Goal: Task Accomplishment & Management: Use online tool/utility

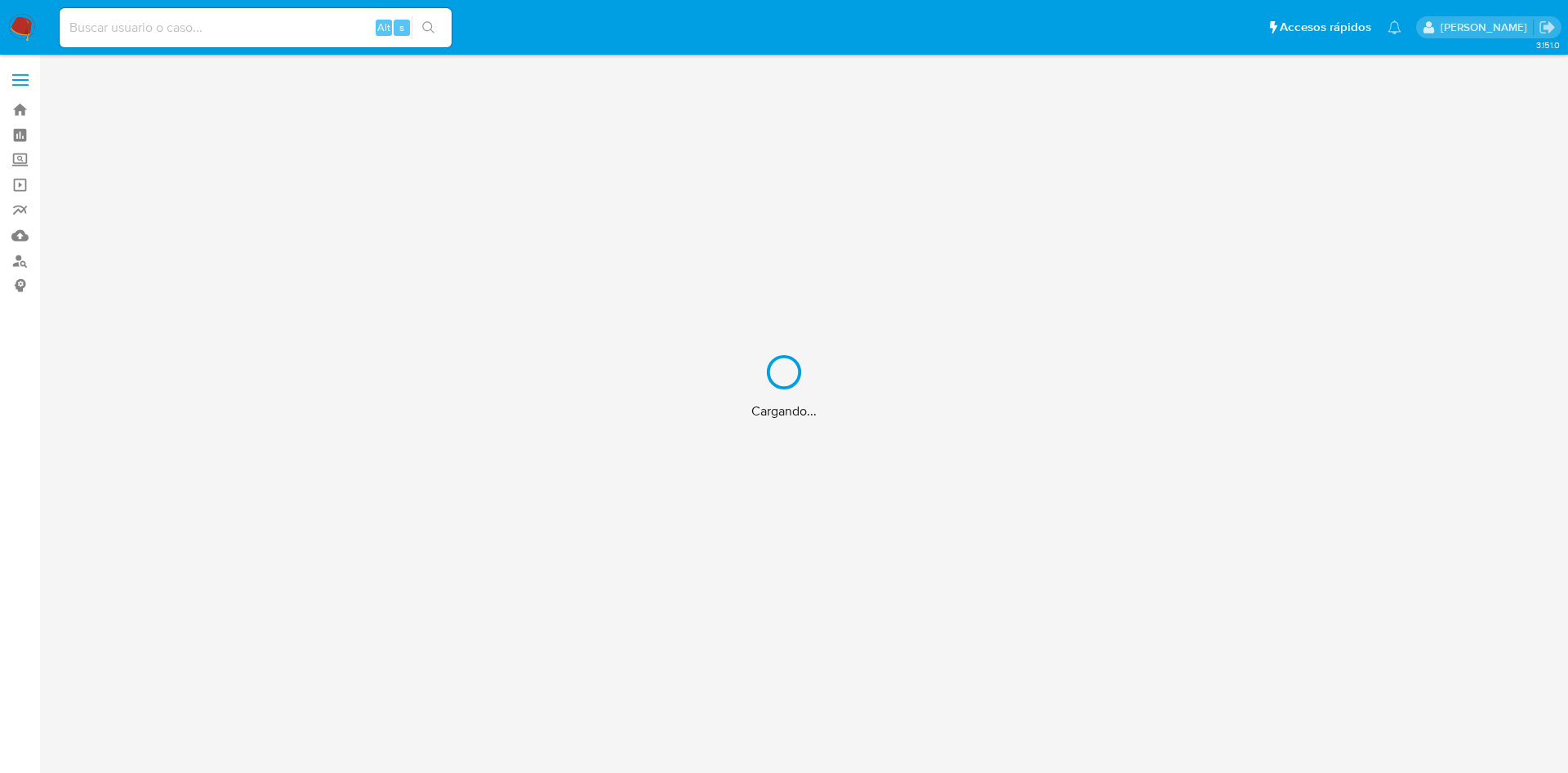
click at [258, 32] on div "Cargando..." at bounding box center [784, 386] width 1568 height 773
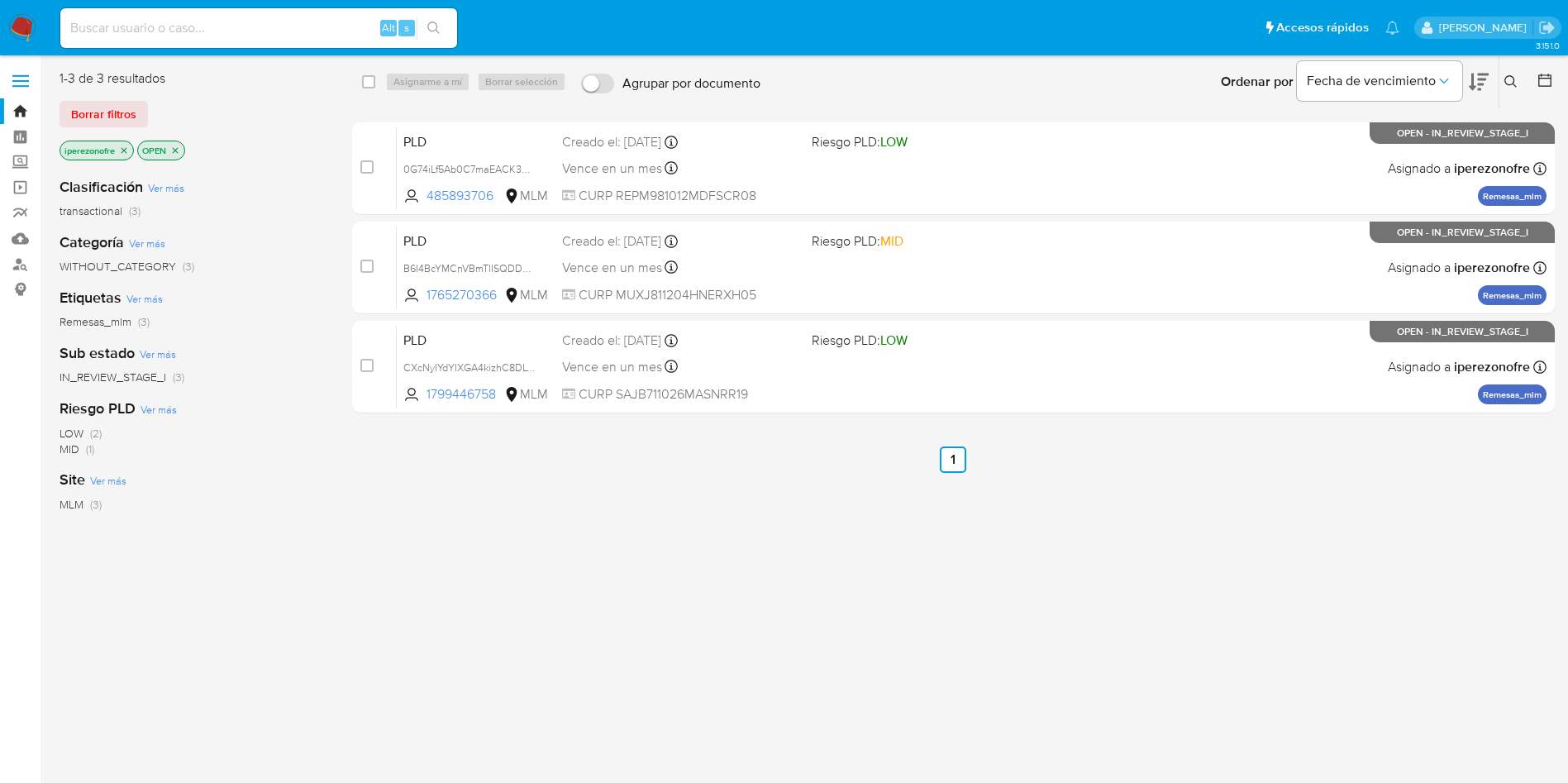
click at [204, 23] on input at bounding box center [259, 29] width 397 height 22
paste input "JAIME ULISES MARTINEZ BARBOSA"
type input "JAIME ULISES MARTINEZ BARBOSA"
drag, startPoint x: 310, startPoint y: 24, endPoint x: 0, endPoint y: -151, distance: 356.0
click at [0, 0] on html "Pausado Ver notificaciones JAIME ULISES MARTINEZ BARBOSA Alt s Accesos rápidos …" at bounding box center [784, 408] width 1568 height 816
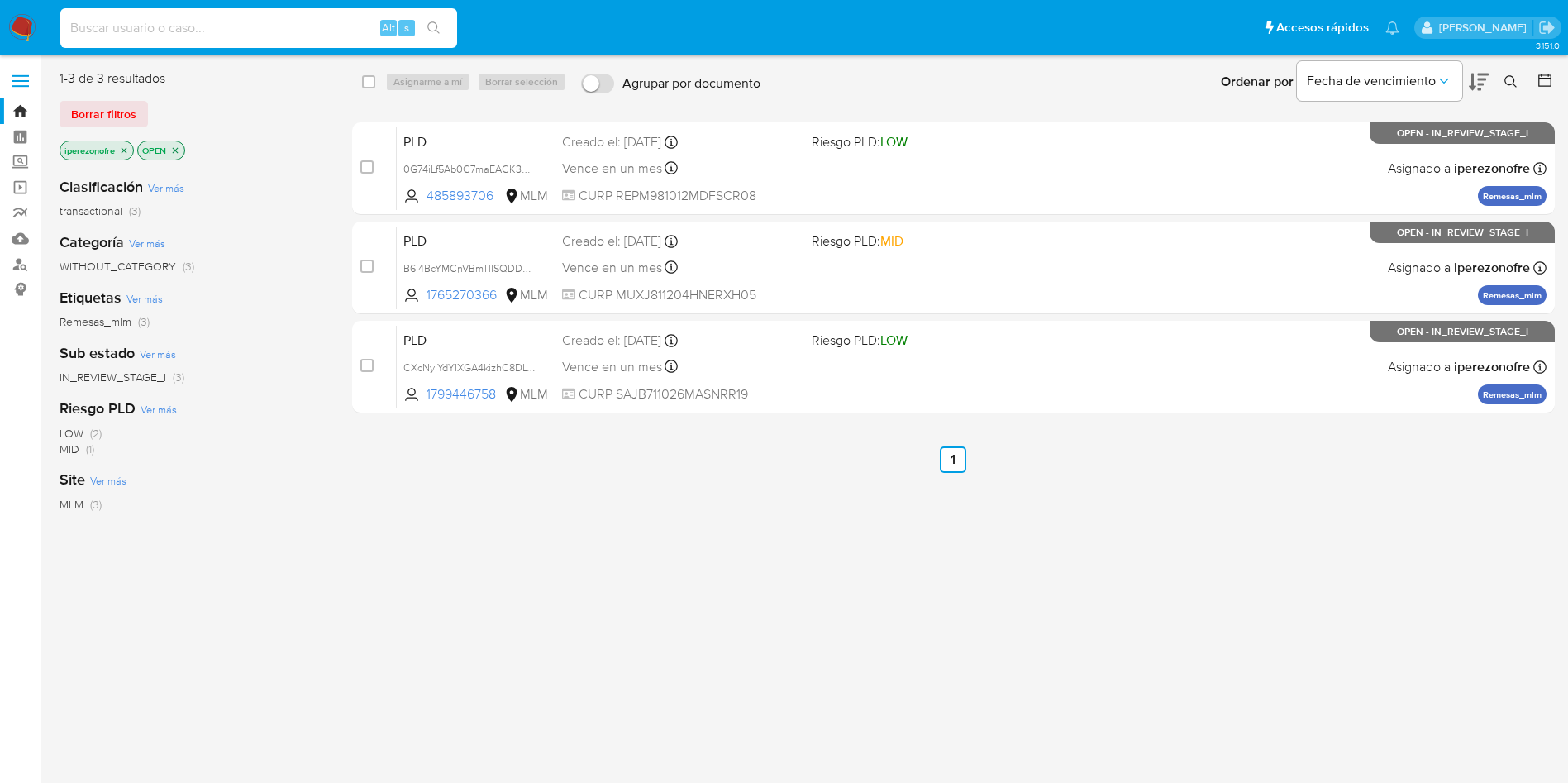
click at [227, 32] on input at bounding box center [259, 29] width 397 height 22
paste input "1200414120"
type input "1200414120"
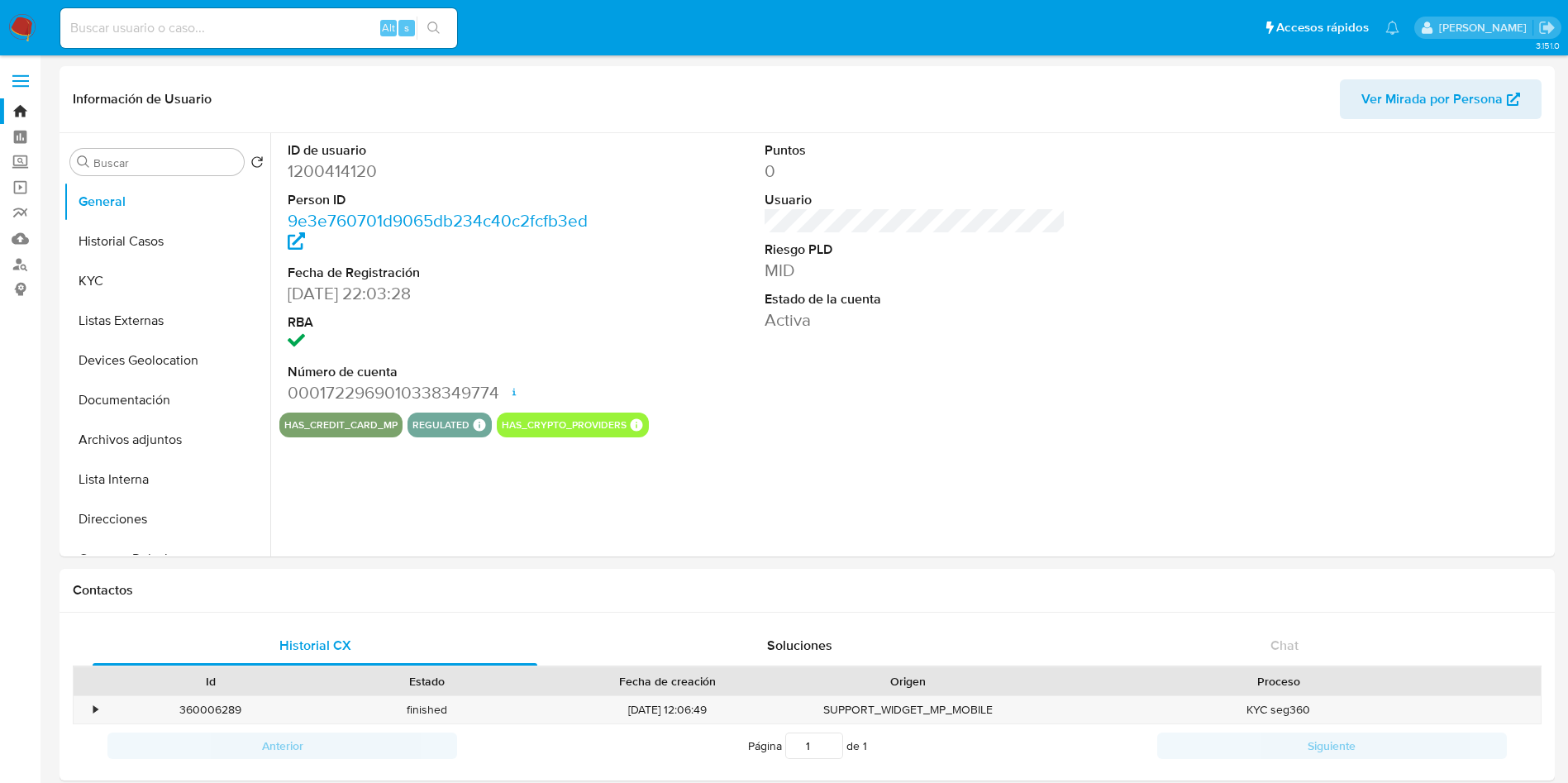
select select "10"
click at [107, 236] on button "Historial Casos" at bounding box center [160, 241] width 193 height 40
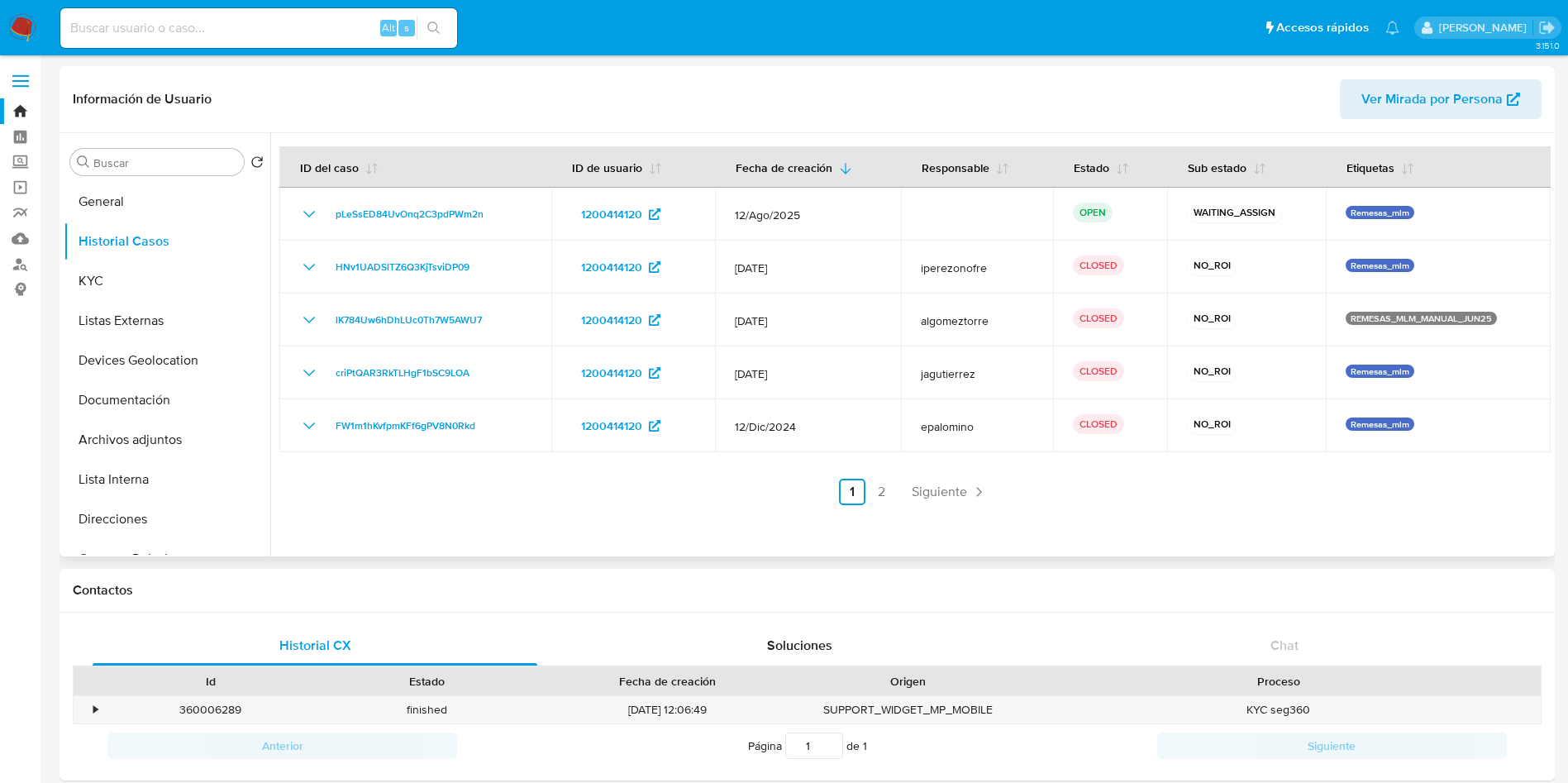
click at [930, 479] on link "Siguiente" at bounding box center [949, 492] width 88 height 27
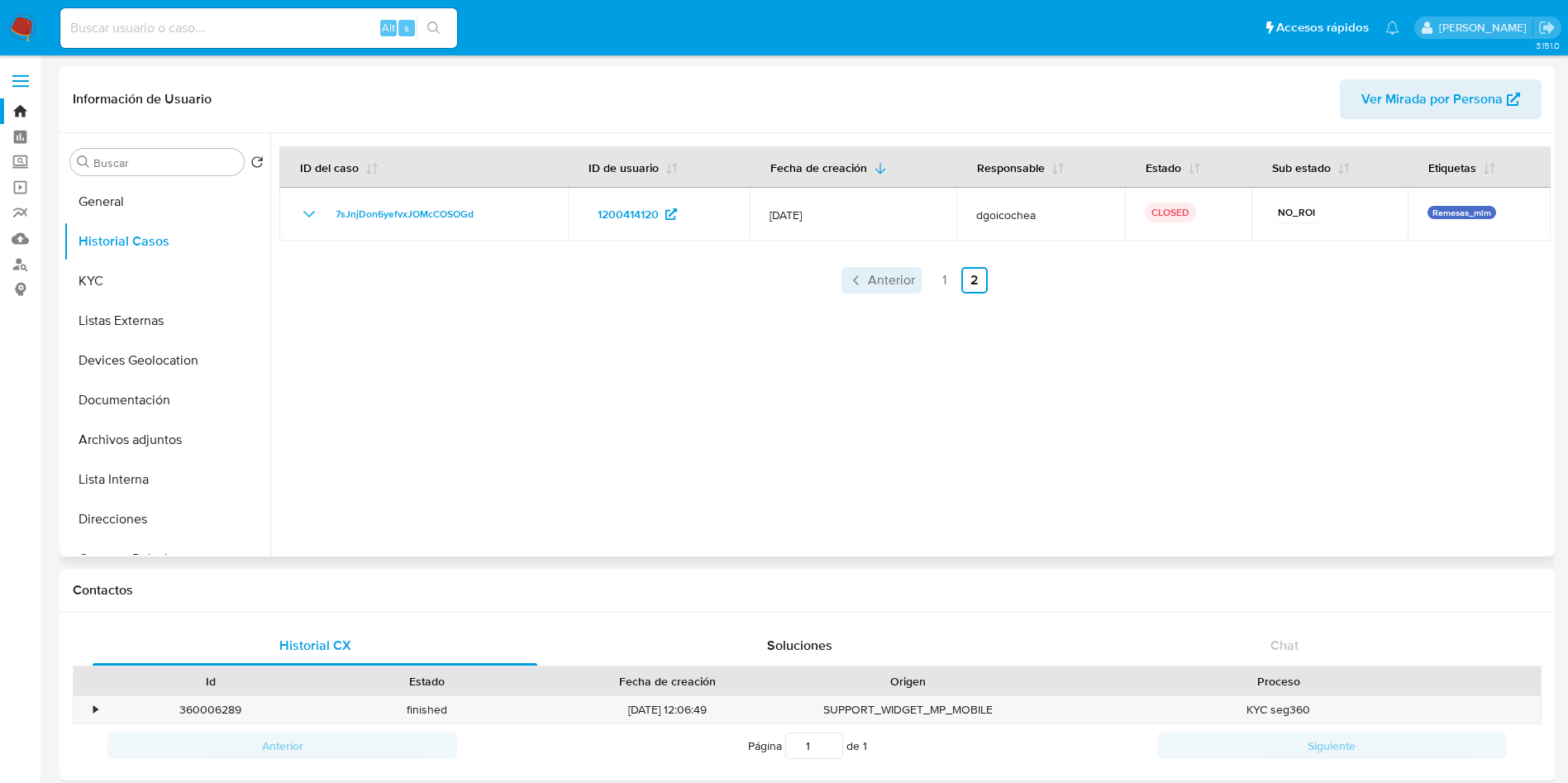
click at [886, 281] on span "Anterior" at bounding box center [892, 280] width 48 height 13
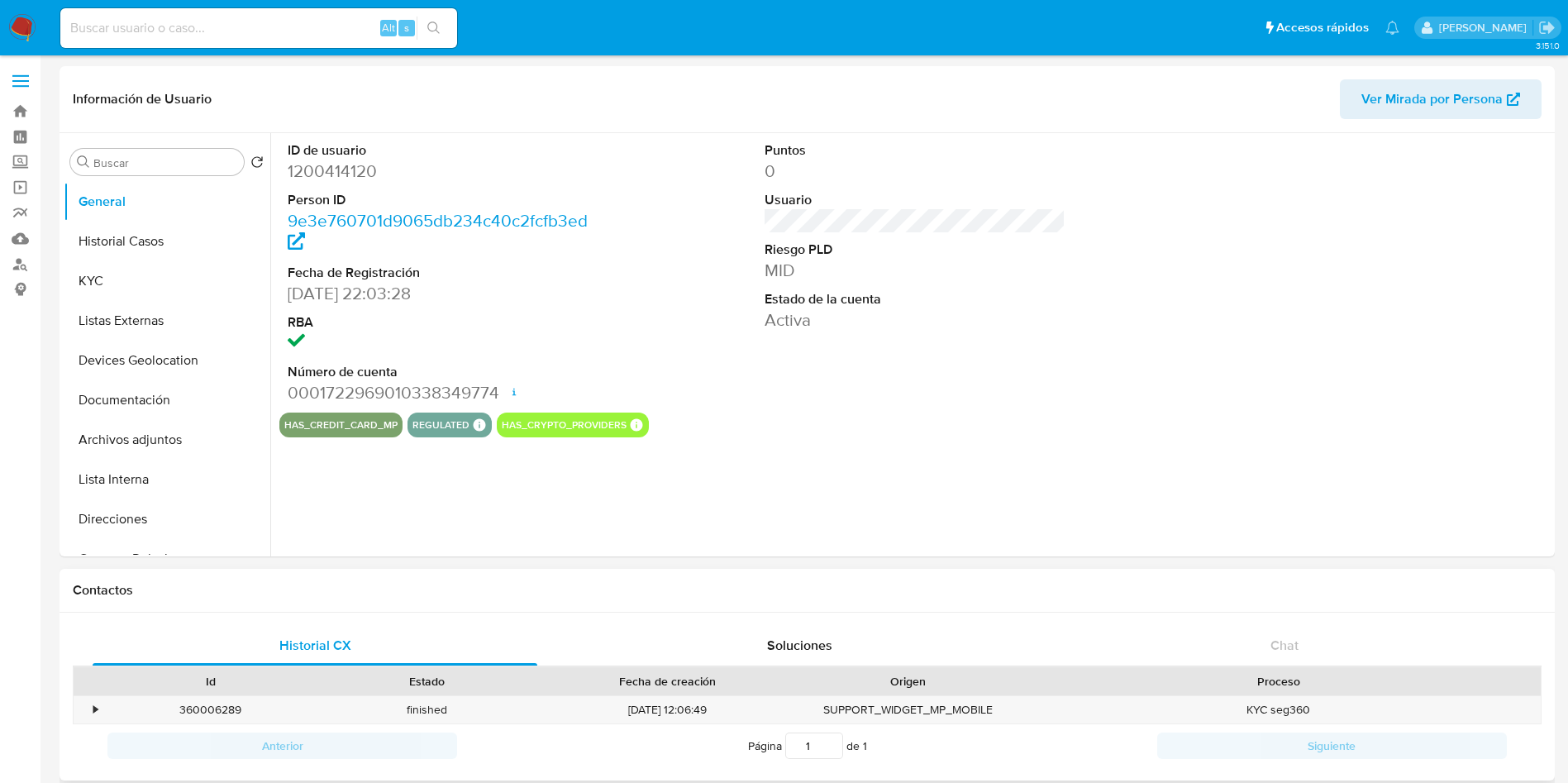
select select "10"
click at [972, 450] on div "ID de usuario 1200414120 Person ID 9e3e760701d9065db234c40c2fcfb3ed Fecha de Re…" at bounding box center [910, 344] width 1280 height 424
click at [18, 40] on img at bounding box center [22, 28] width 28 height 28
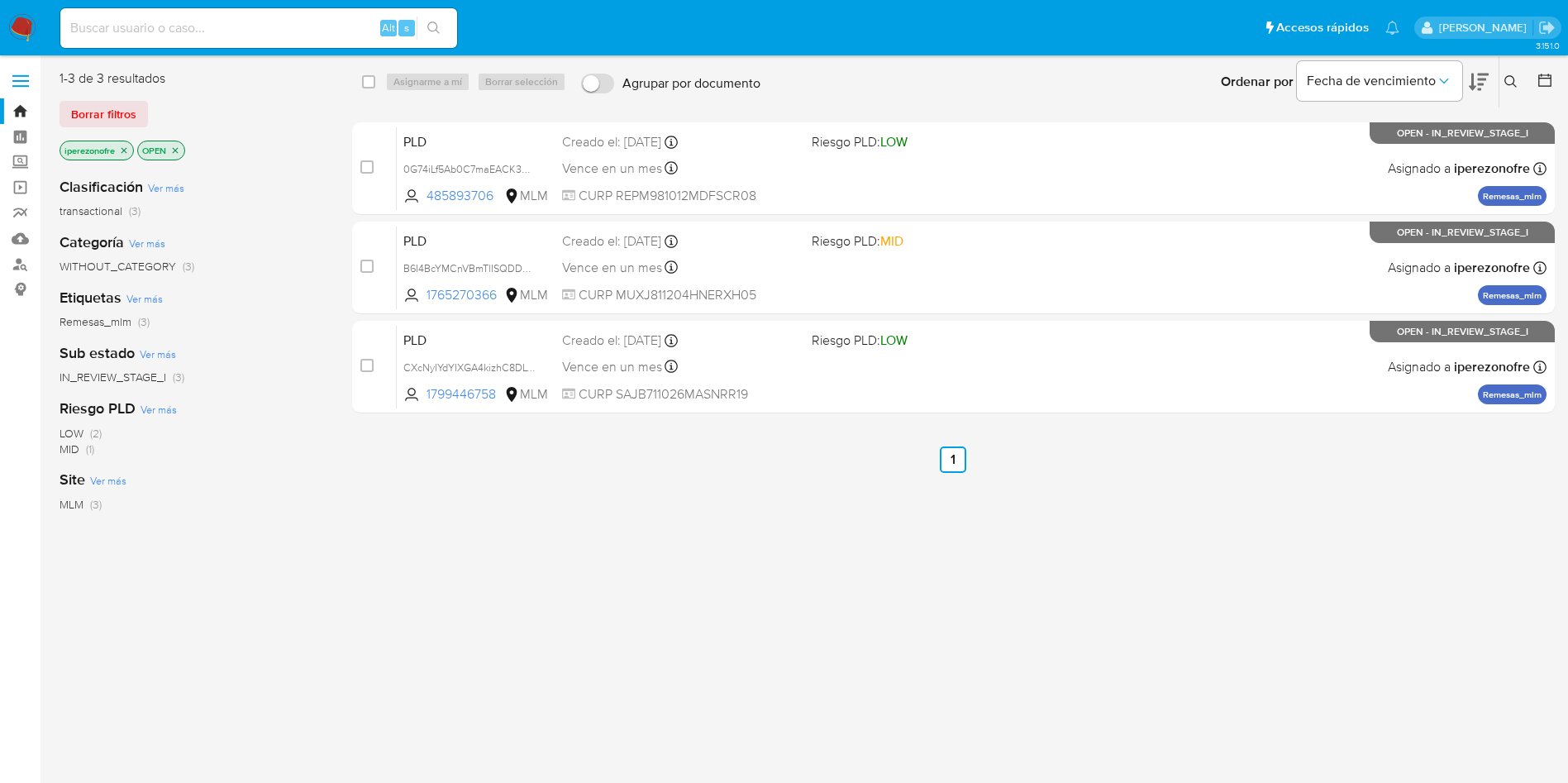
click at [1510, 80] on icon at bounding box center [1510, 81] width 13 height 13
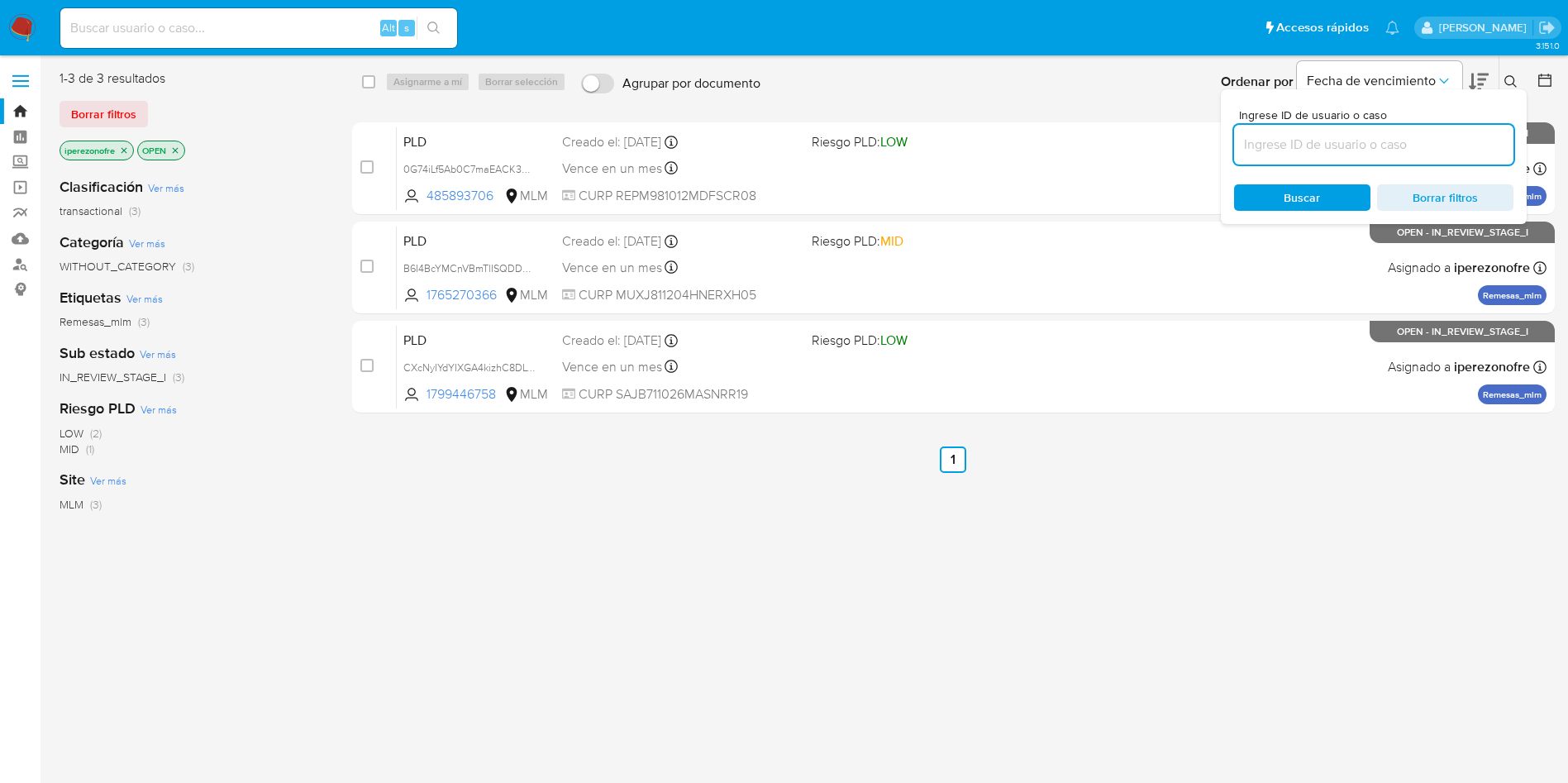
click at [1308, 148] on input at bounding box center [1374, 145] width 280 height 22
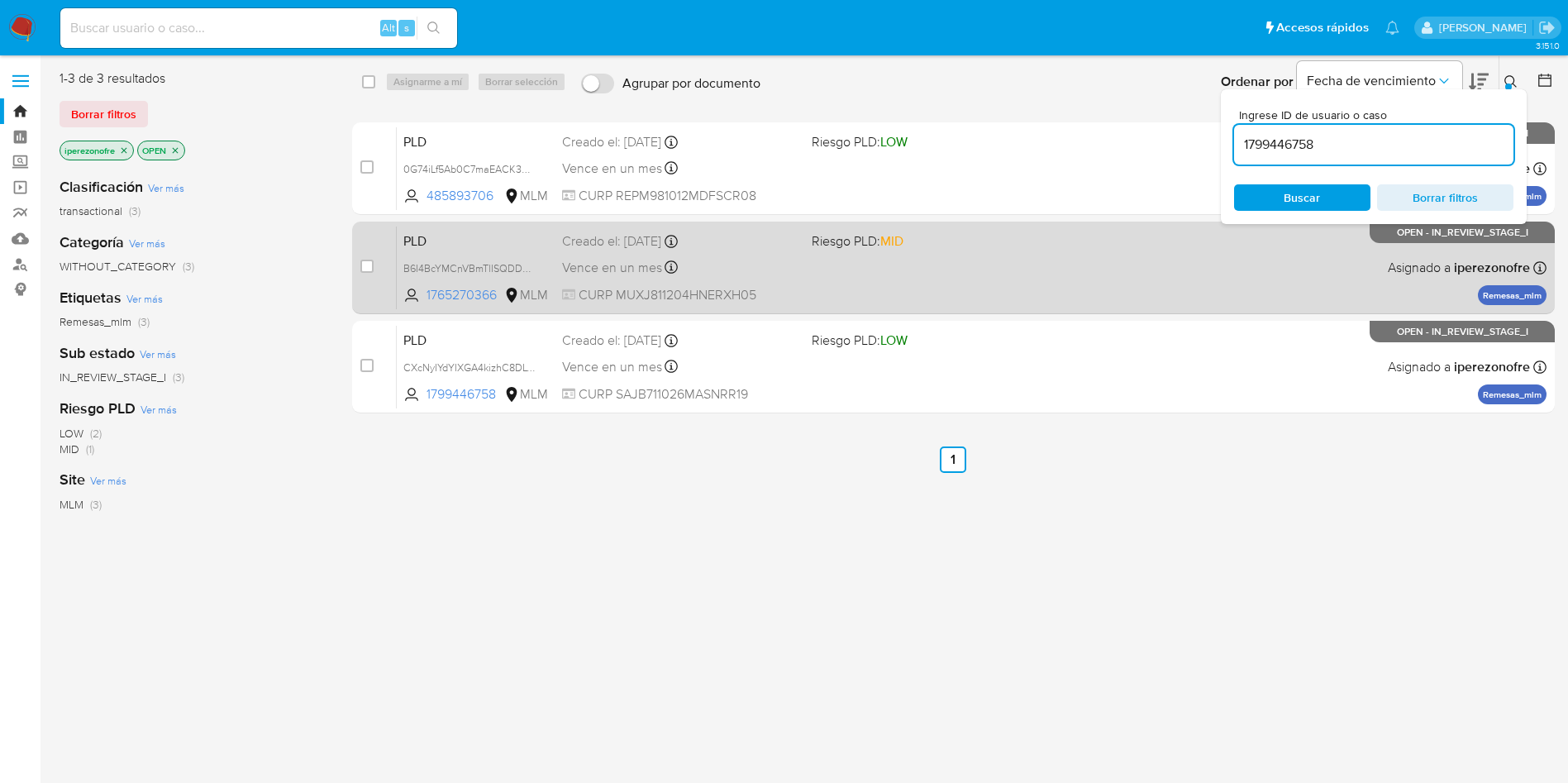
type input "1799446758"
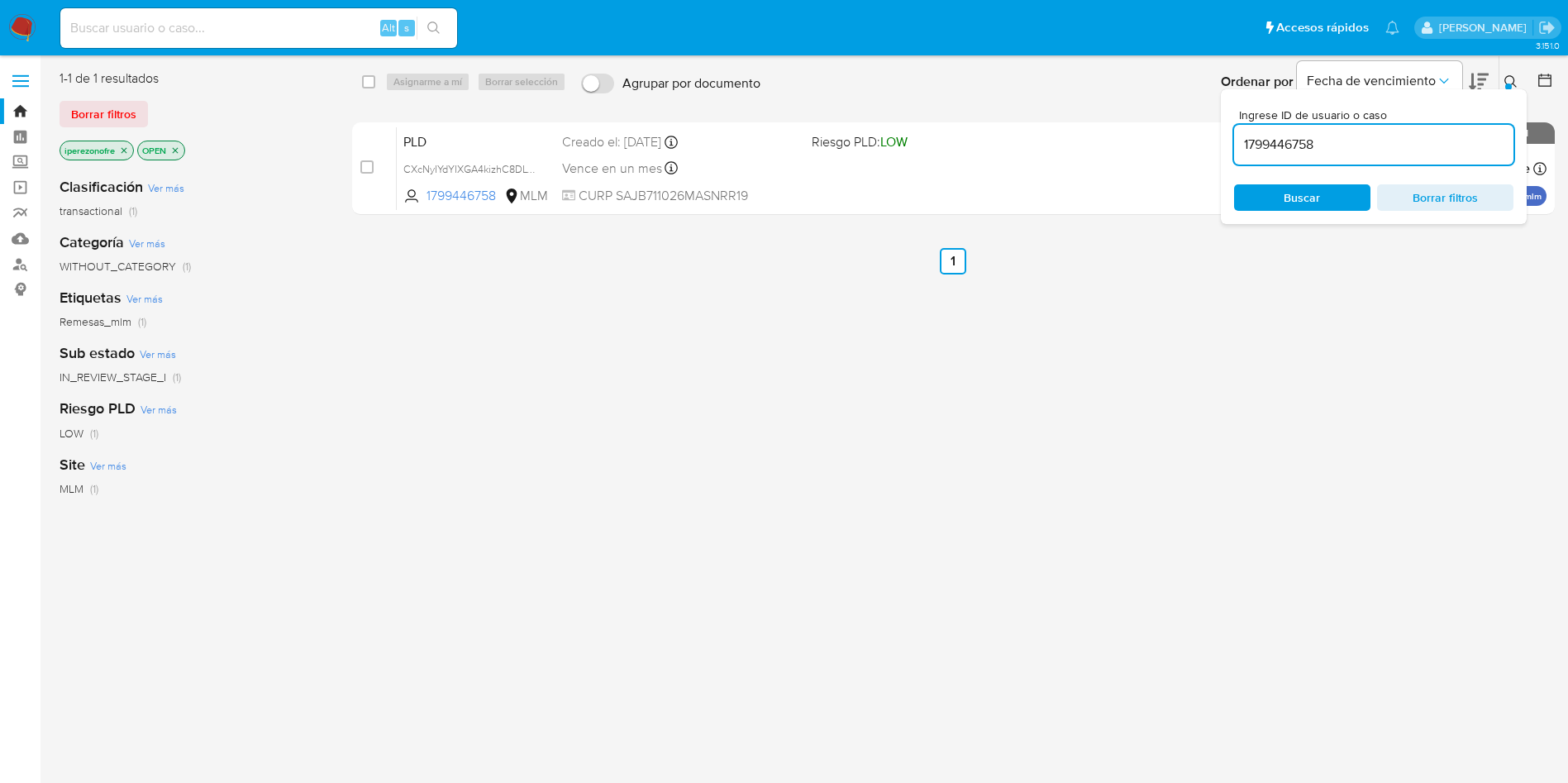
click at [1292, 207] on span "Buscar" at bounding box center [1301, 197] width 37 height 27
click at [832, 189] on div "PLD CXcNyIYdYIXGA4kizhC8DLWG 1799446758 MLM Riesgo PLD: LOW Creado el: [DATE] C…" at bounding box center [971, 169] width 1149 height 83
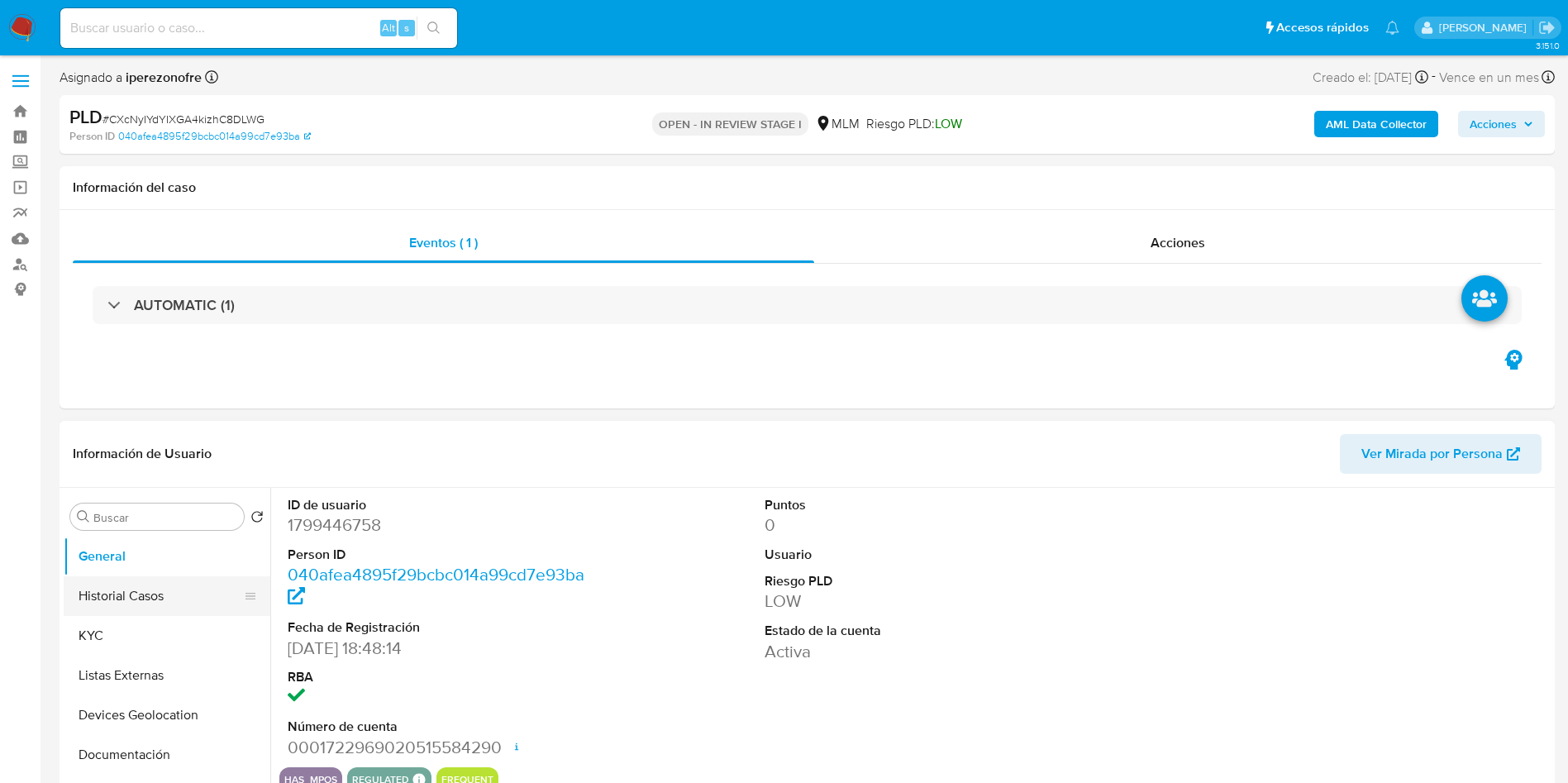
click at [149, 596] on button "Historial Casos" at bounding box center [160, 596] width 193 height 40
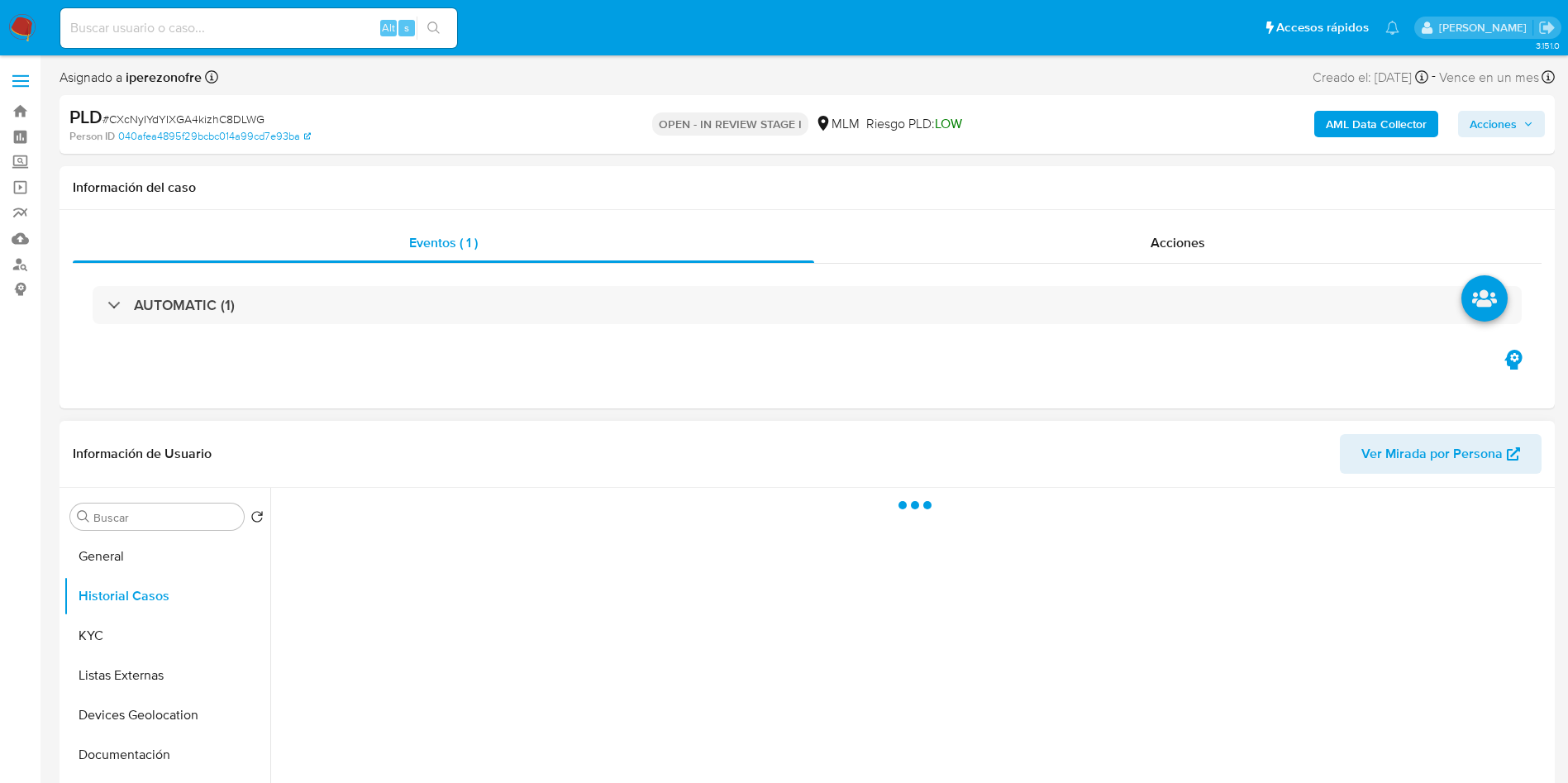
select select "10"
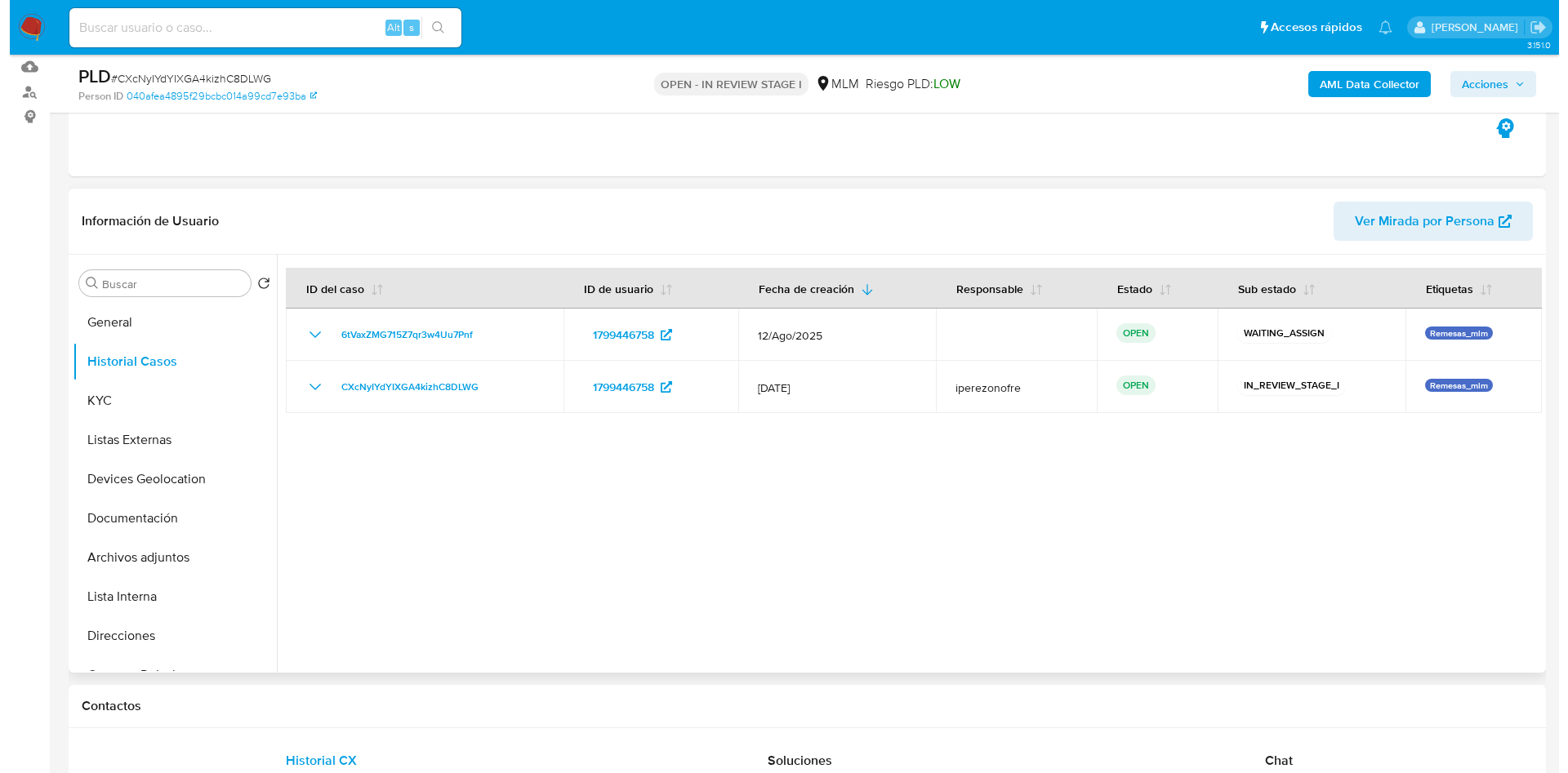
scroll to position [245, 0]
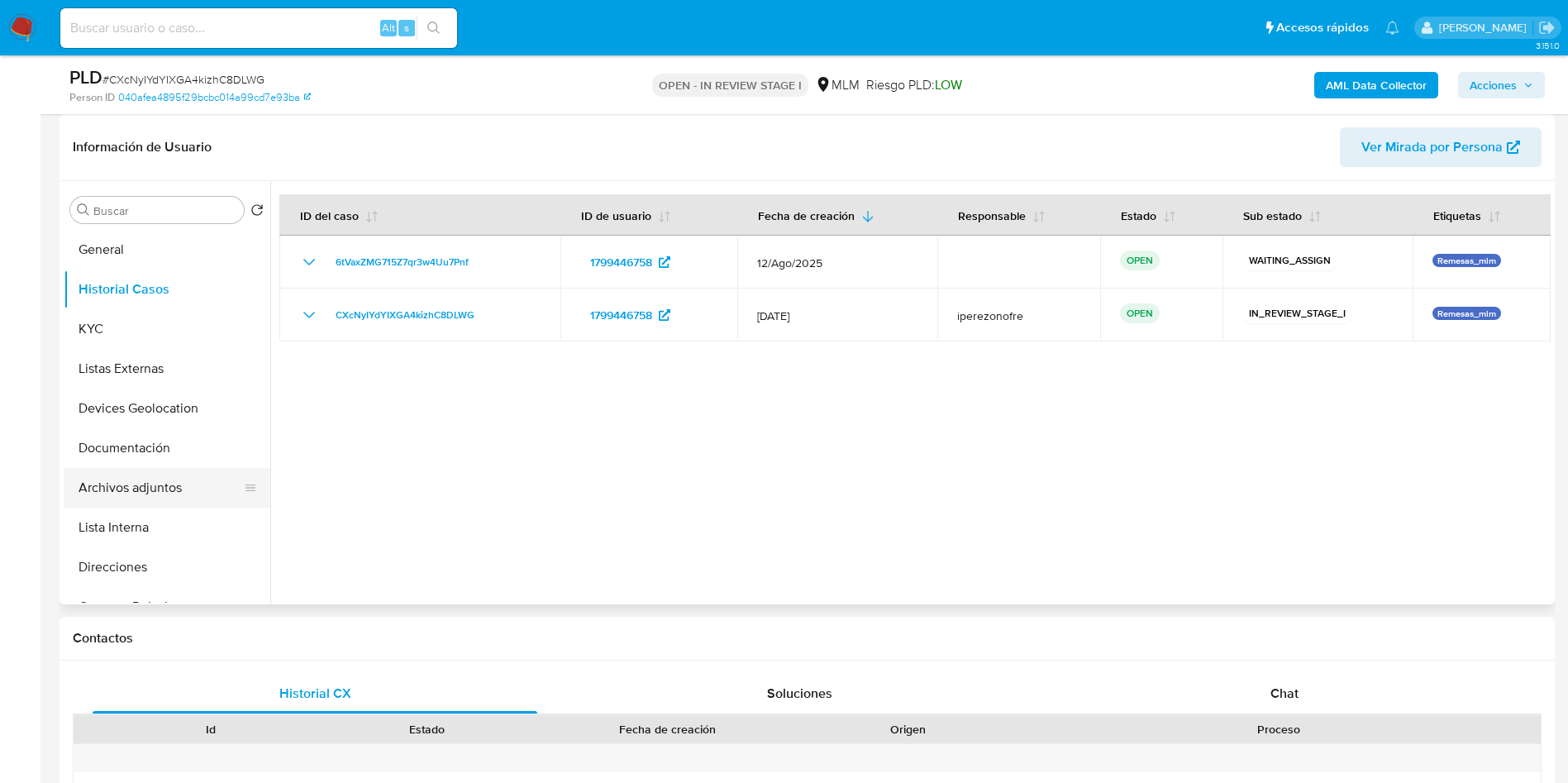
click at [117, 500] on button "Archivos adjuntos" at bounding box center [160, 488] width 193 height 40
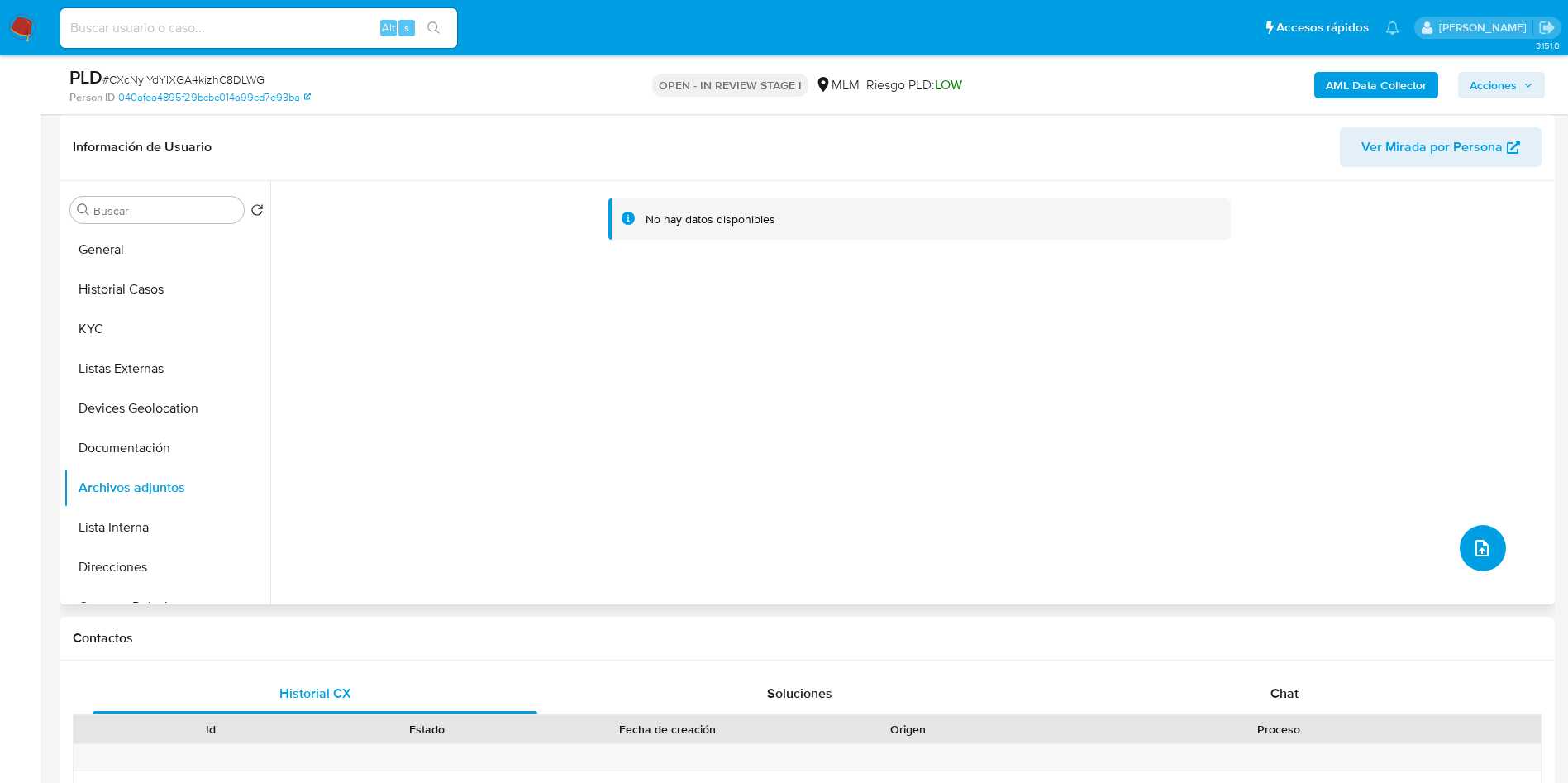
click at [1475, 539] on icon "upload-file" at bounding box center [1482, 549] width 20 height 20
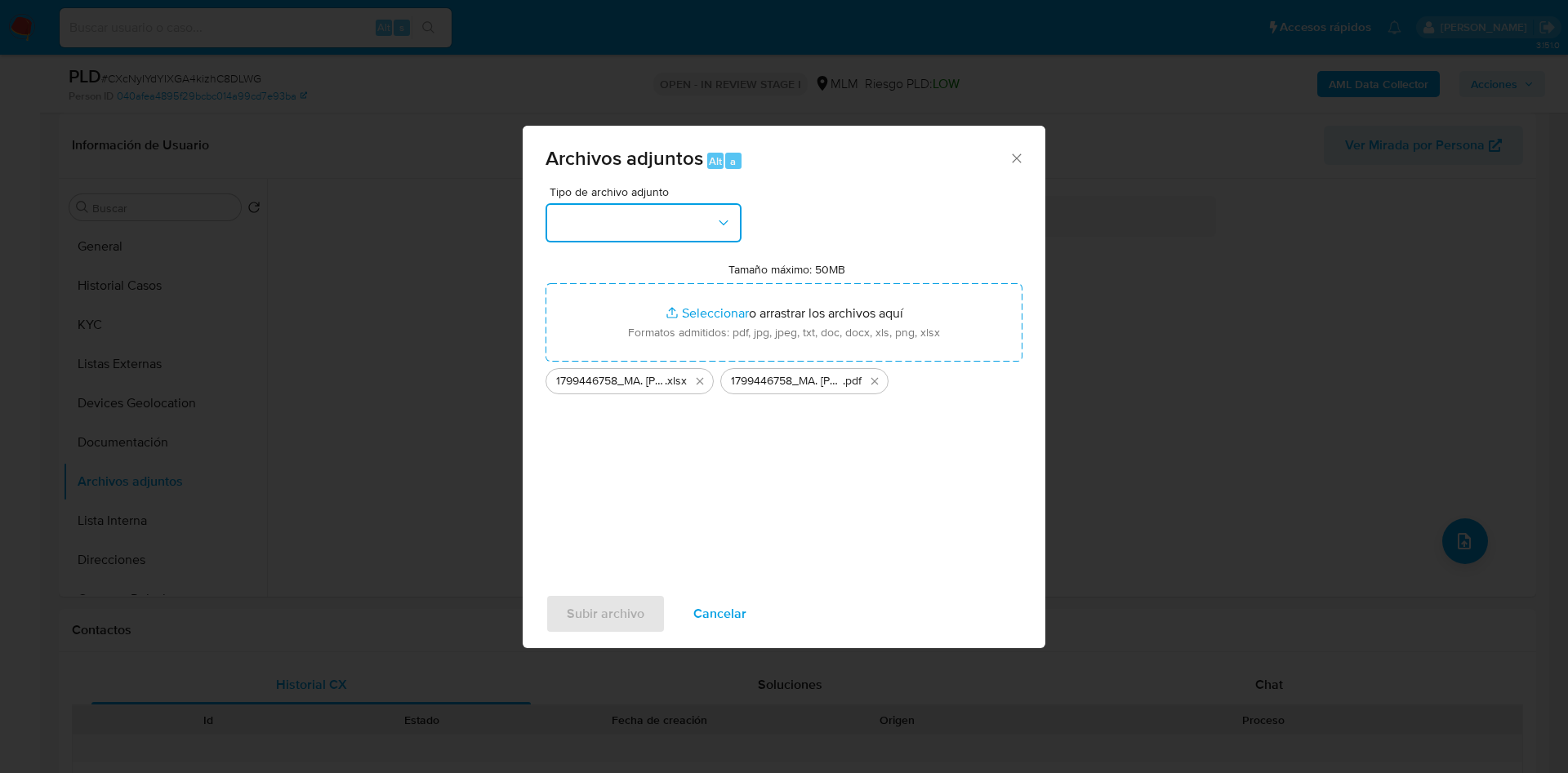
click at [716, 223] on icon "button" at bounding box center [723, 222] width 17 height 17
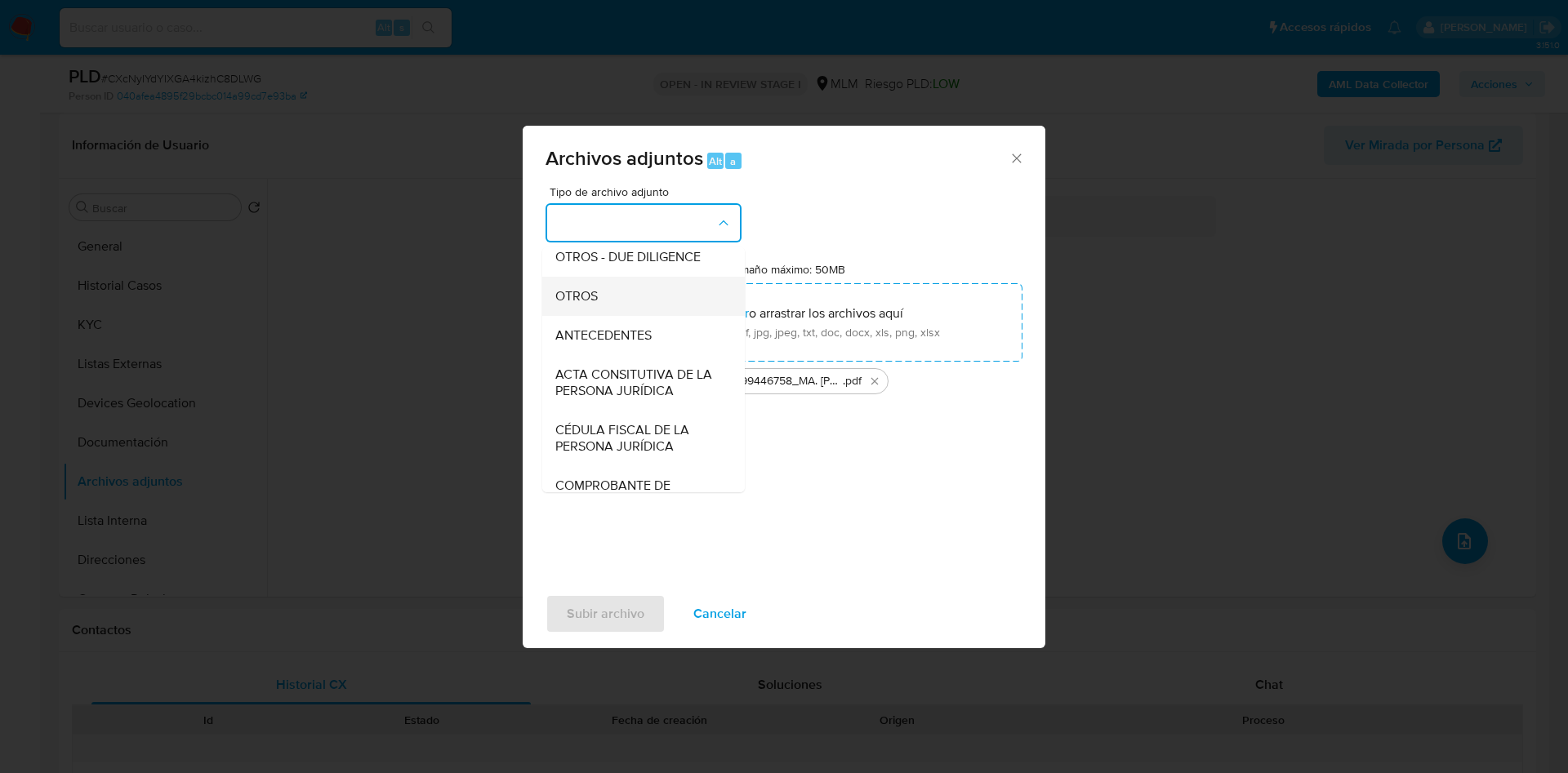
click at [615, 305] on div "OTROS" at bounding box center [639, 297] width 167 height 39
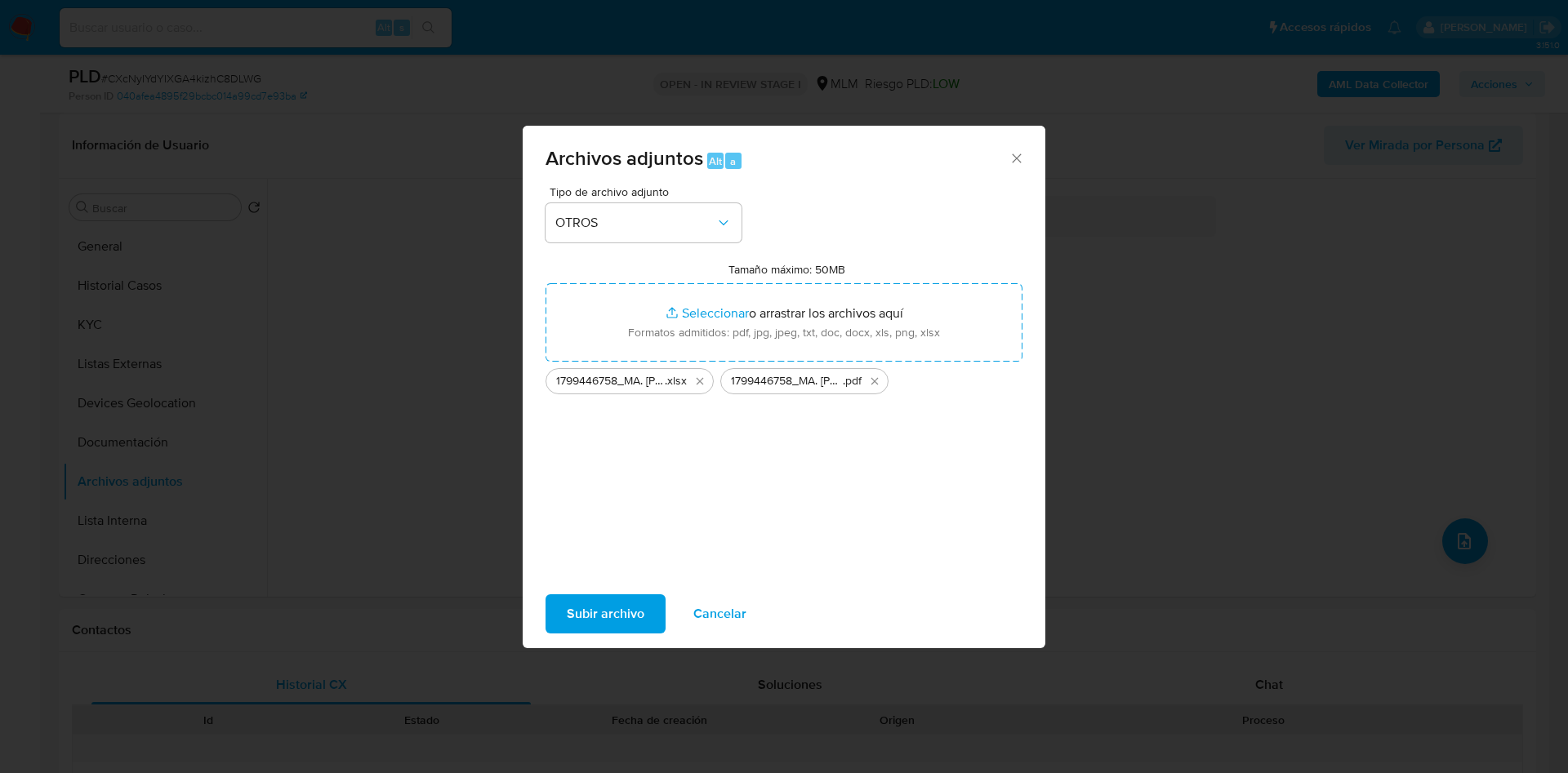
click at [622, 502] on div "Tipo de archivo adjunto OTROS Tamaño máximo: 50MB Seleccionar archivos Seleccio…" at bounding box center [784, 378] width 477 height 385
click at [603, 605] on span "Subir archivo" at bounding box center [605, 613] width 77 height 36
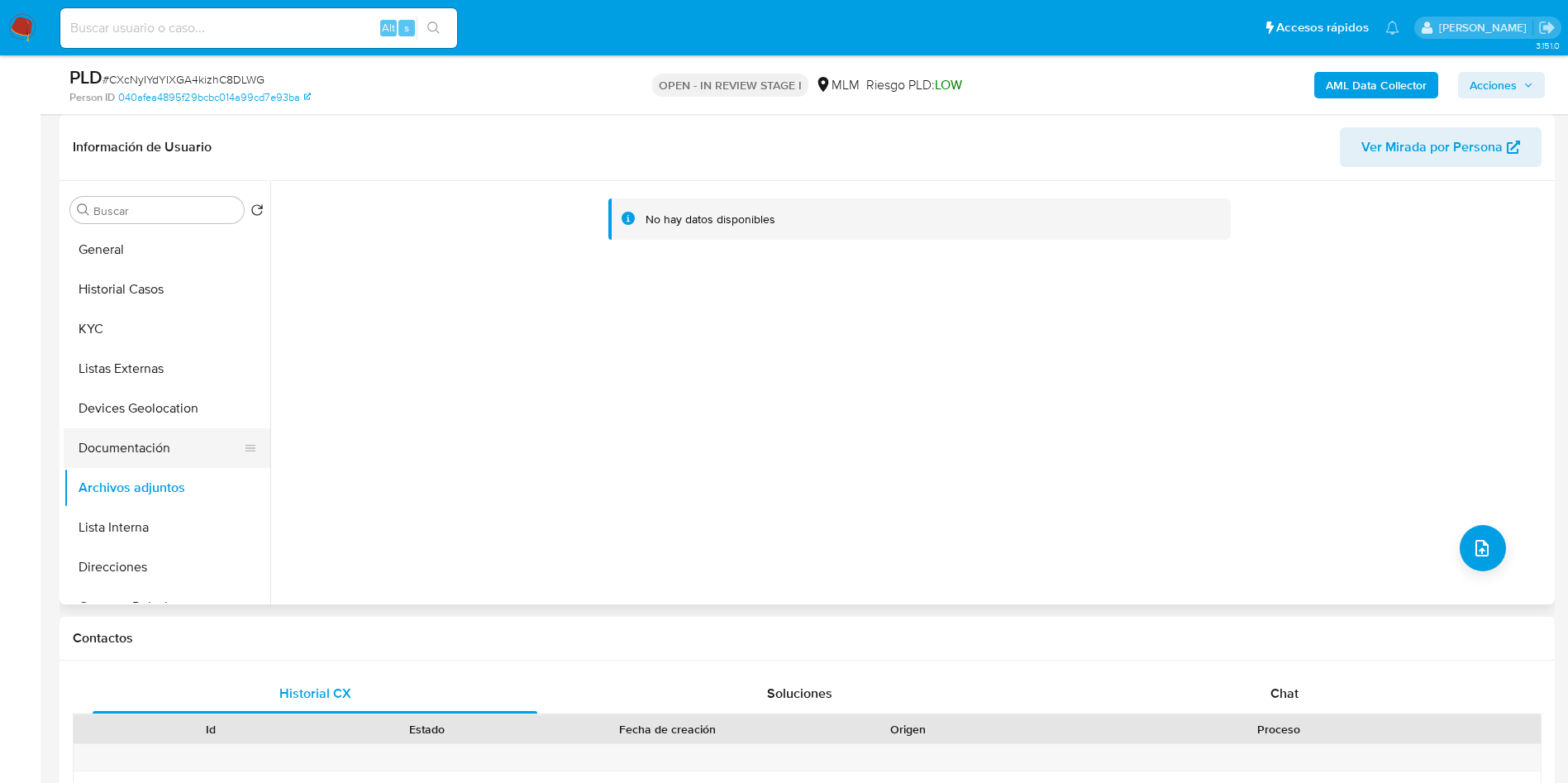
click at [142, 429] on button "Documentación" at bounding box center [160, 449] width 193 height 40
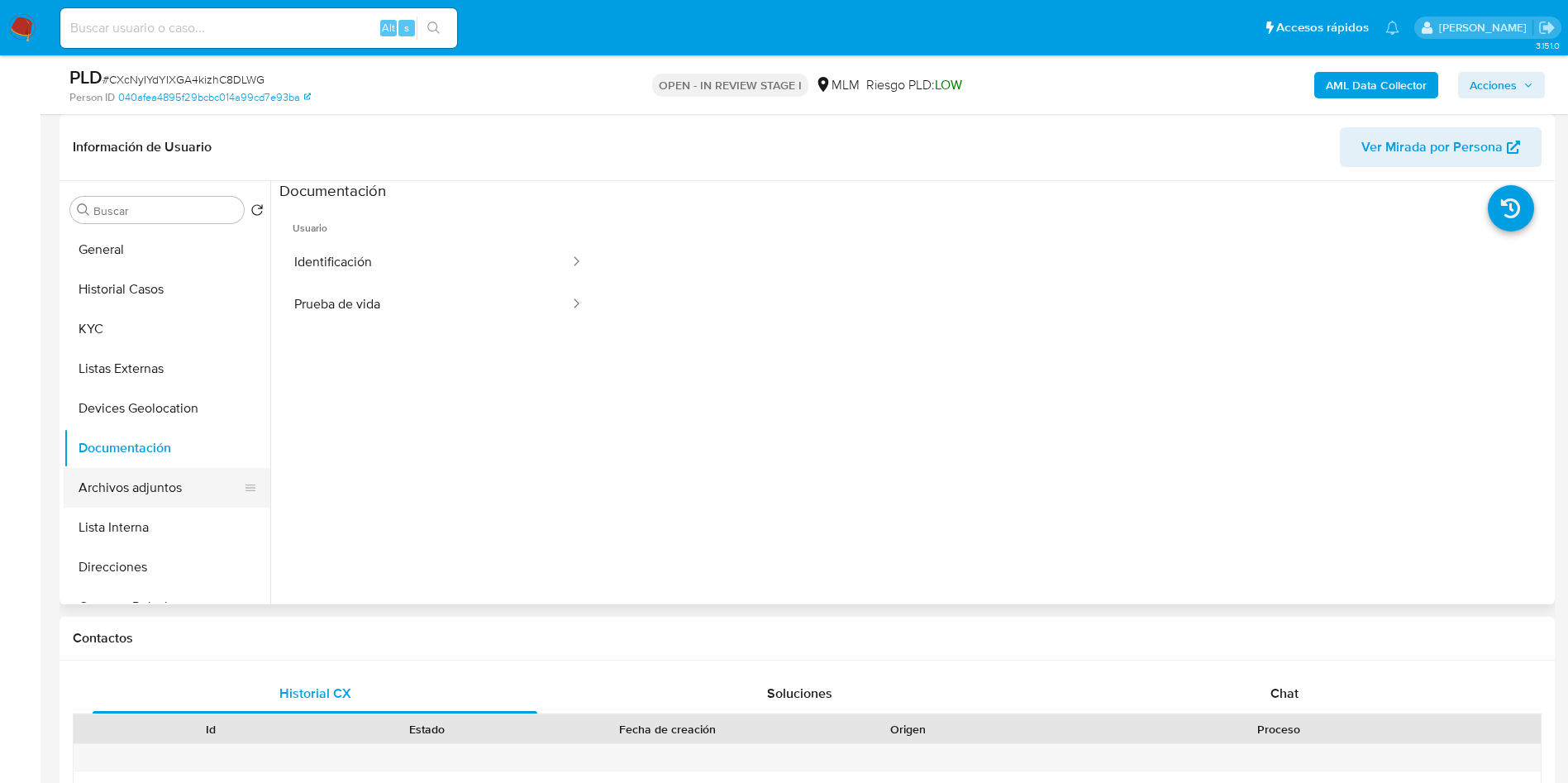
click at [137, 500] on button "Archivos adjuntos" at bounding box center [160, 488] width 193 height 40
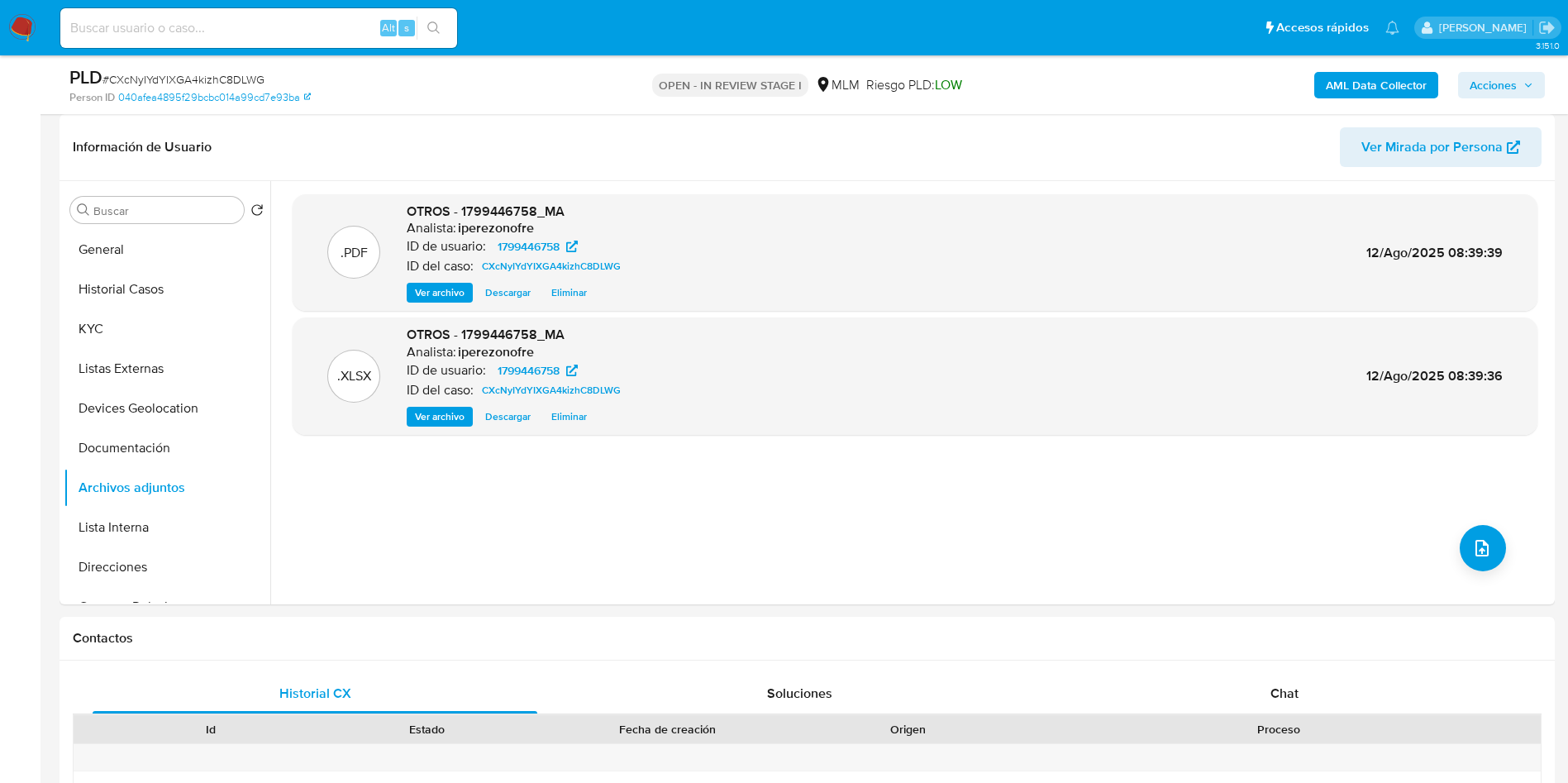
click at [1508, 73] on span "Acciones" at bounding box center [1494, 85] width 48 height 27
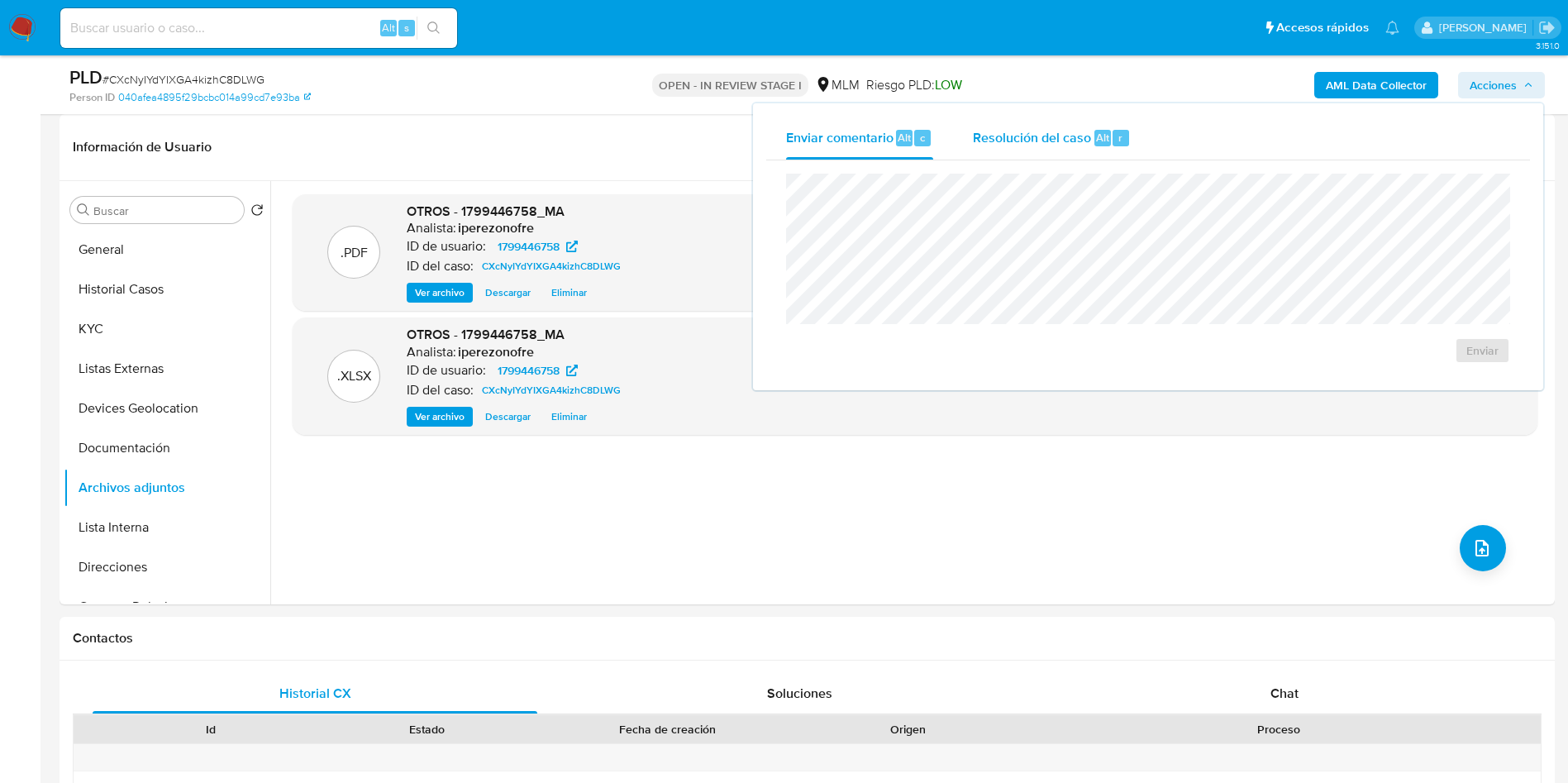
click at [1028, 144] on span "Resolución del caso" at bounding box center [1031, 136] width 118 height 19
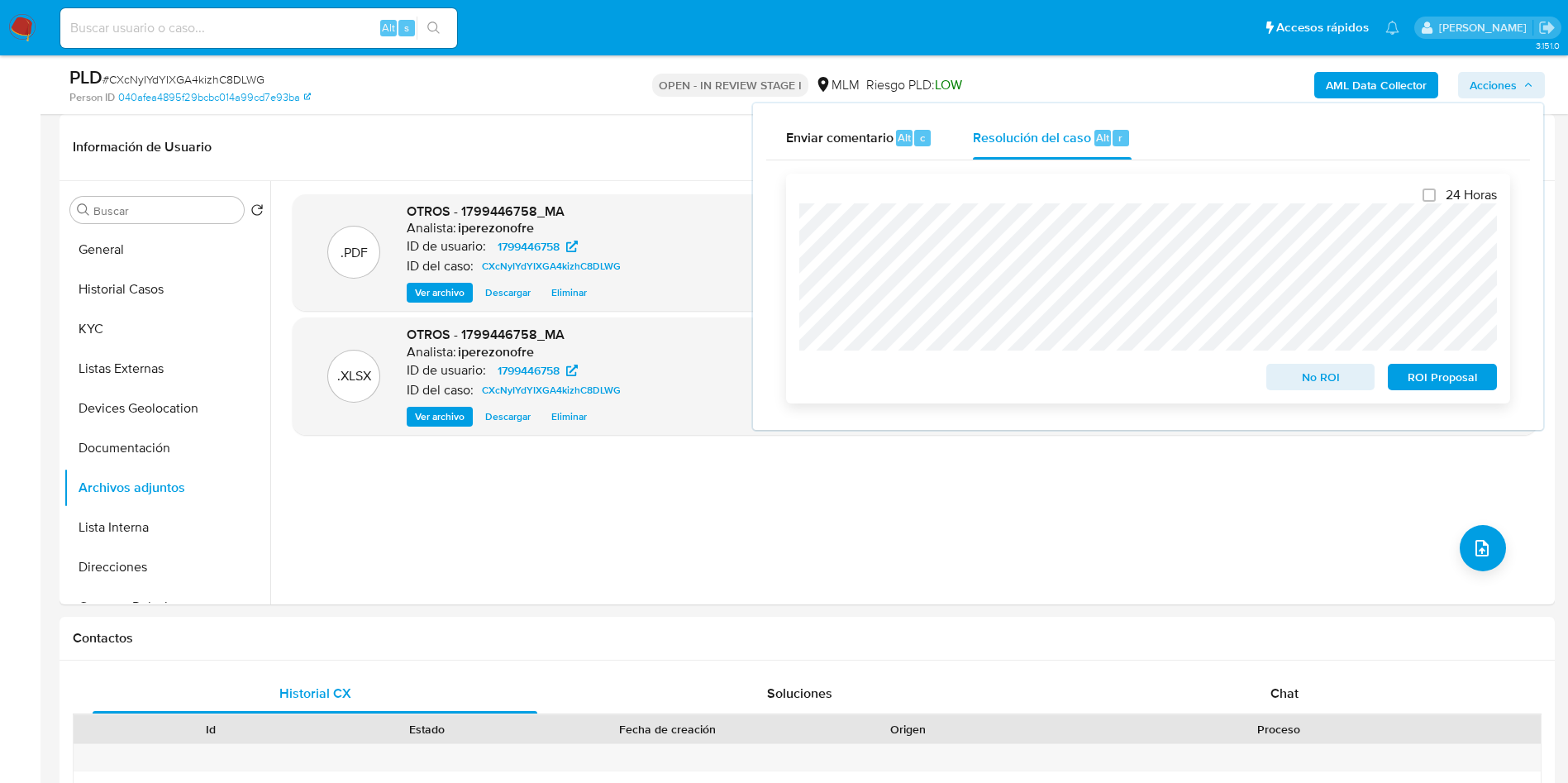
click at [1297, 385] on span "No ROI" at bounding box center [1320, 376] width 86 height 23
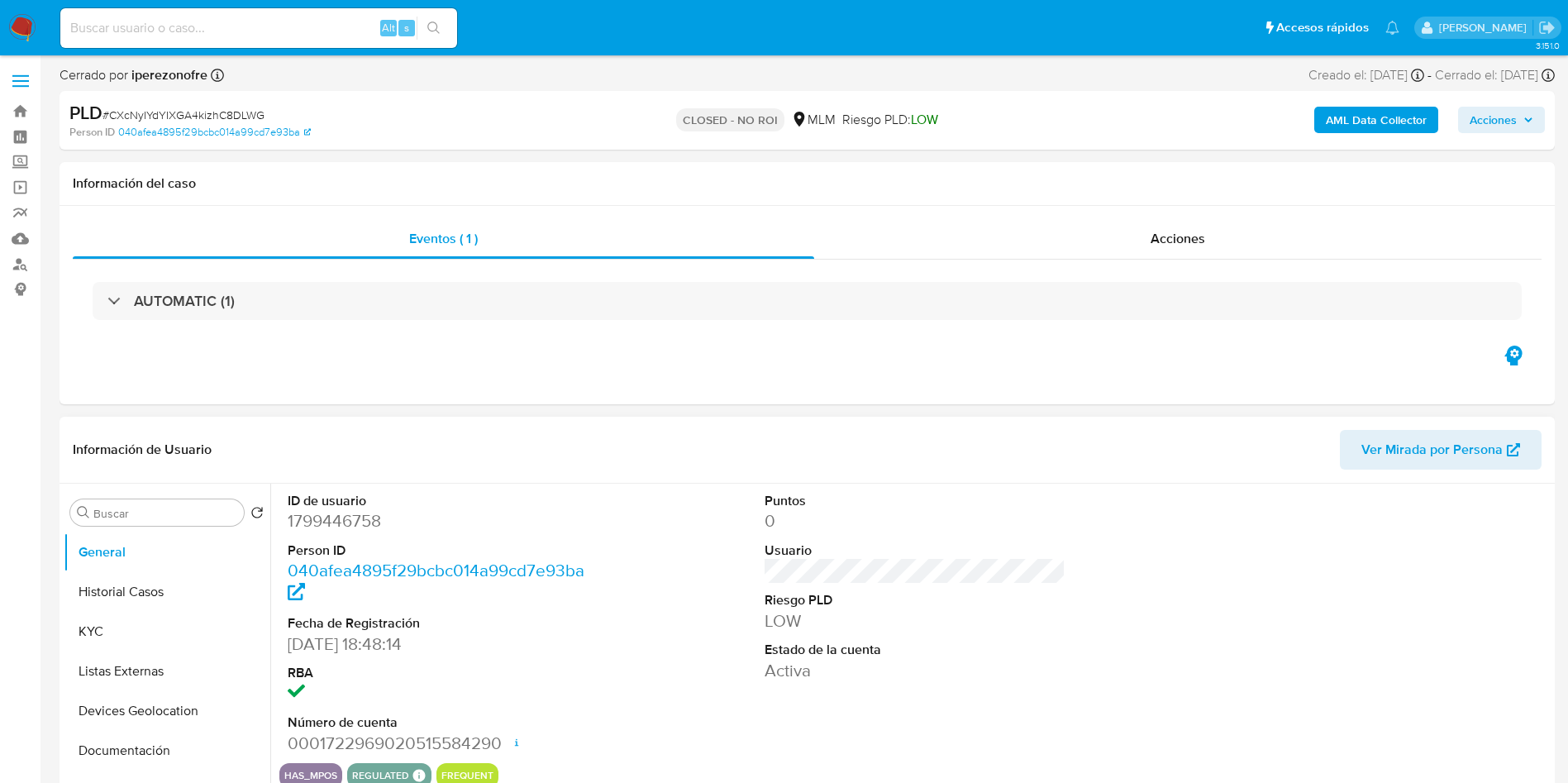
select select "10"
click at [127, 577] on button "Historial Casos" at bounding box center [160, 592] width 193 height 40
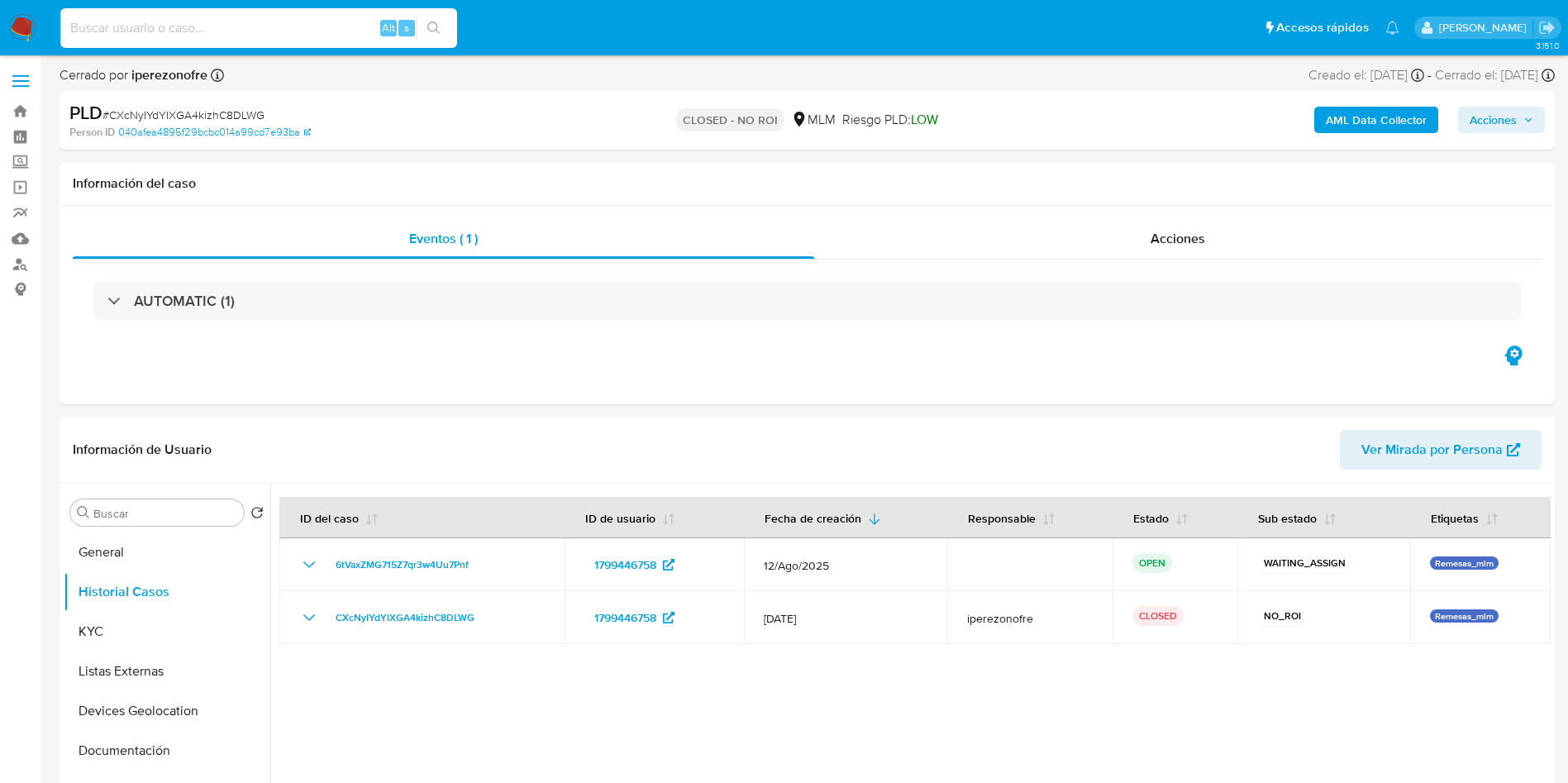
click at [191, 24] on input at bounding box center [259, 29] width 397 height 22
paste input "2483849814"
type input "2483849814"
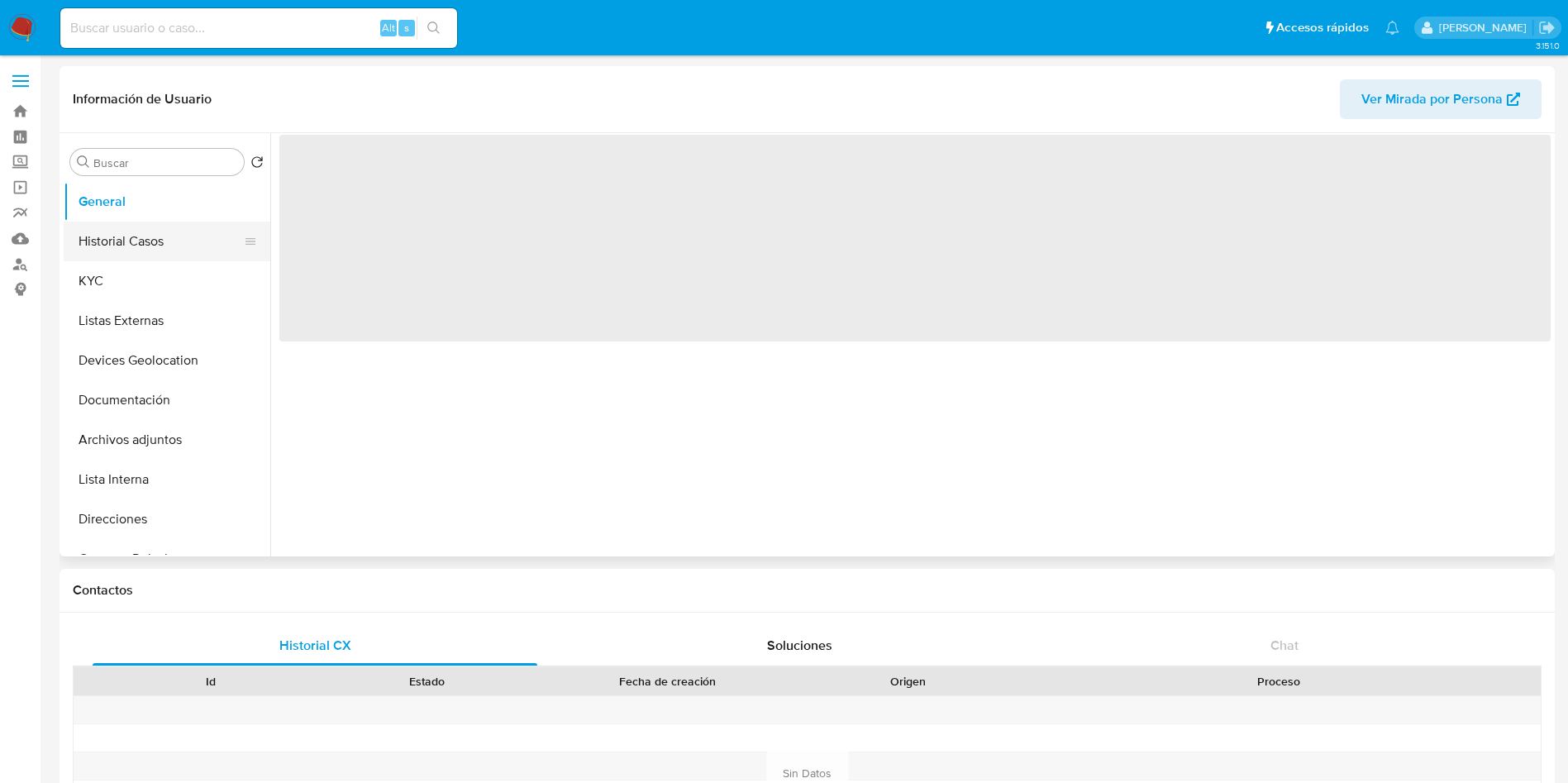
click at [122, 259] on button "Historial Casos" at bounding box center [160, 241] width 193 height 40
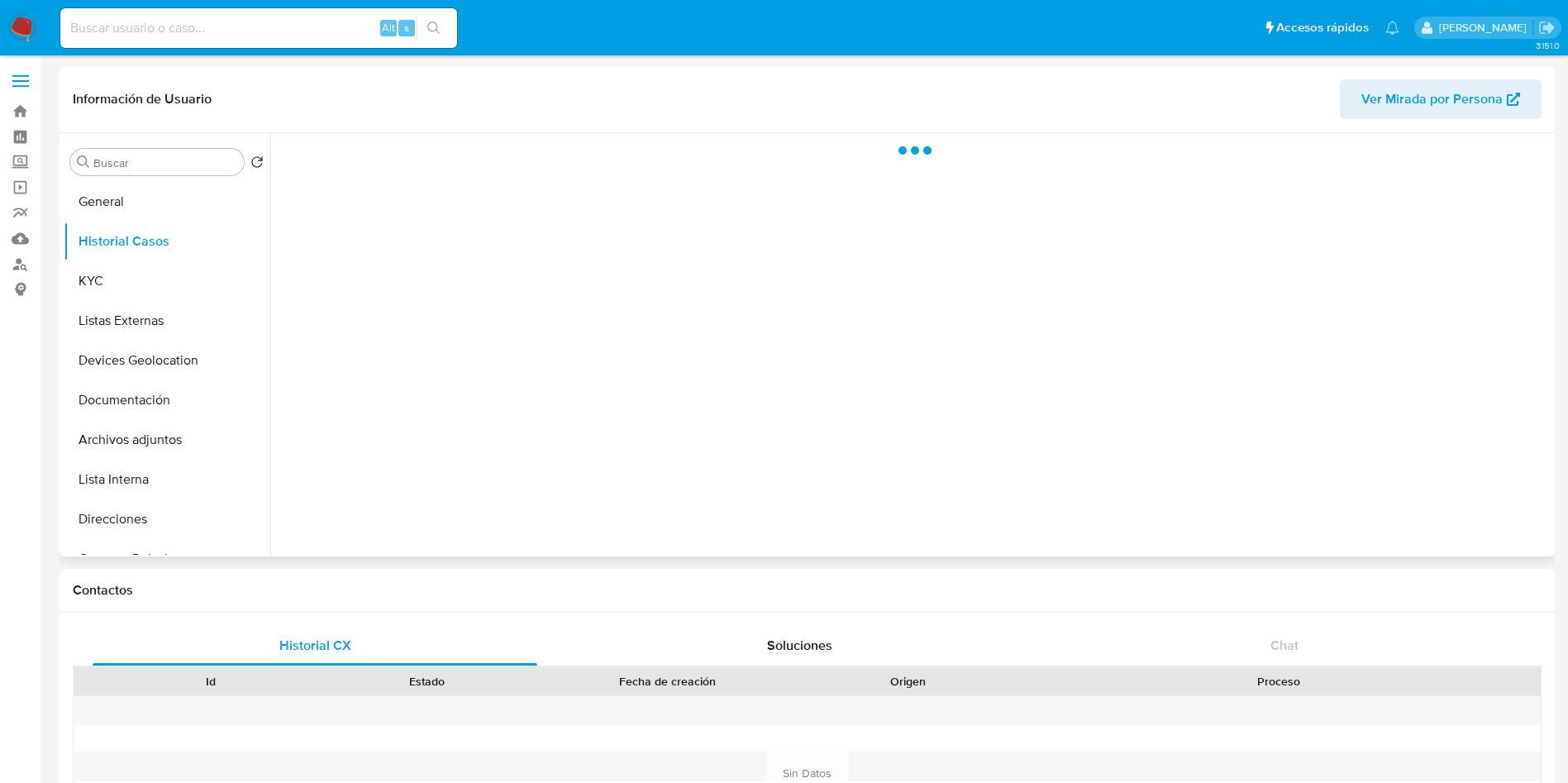
select select "10"
